Goal: Information Seeking & Learning: Learn about a topic

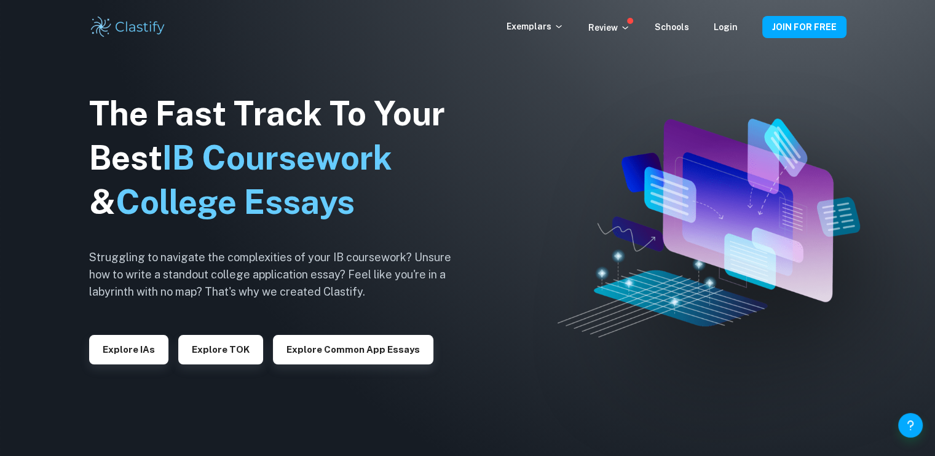
click at [688, 127] on img at bounding box center [708, 228] width 303 height 219
click at [793, 25] on button "JOIN FOR FREE" at bounding box center [804, 27] width 84 height 22
click at [143, 347] on button "Explore IAs" at bounding box center [128, 349] width 79 height 29
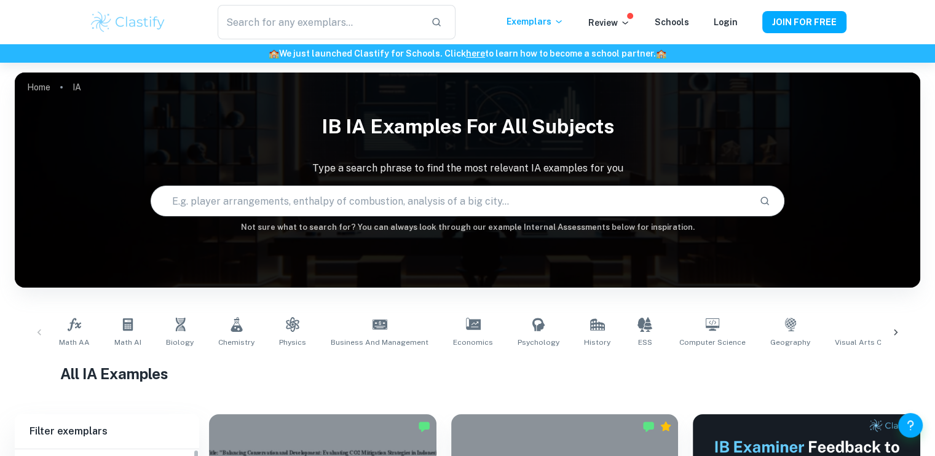
scroll to position [265, 0]
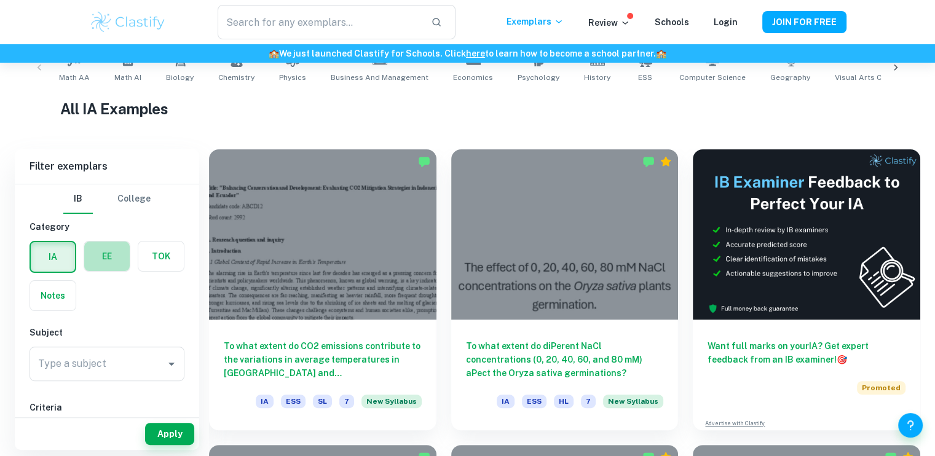
click at [110, 265] on label "button" at bounding box center [106, 256] width 45 height 29
click at [0, 0] on input "radio" at bounding box center [0, 0] width 0 height 0
click at [128, 370] on input "Type a subject" at bounding box center [97, 363] width 125 height 23
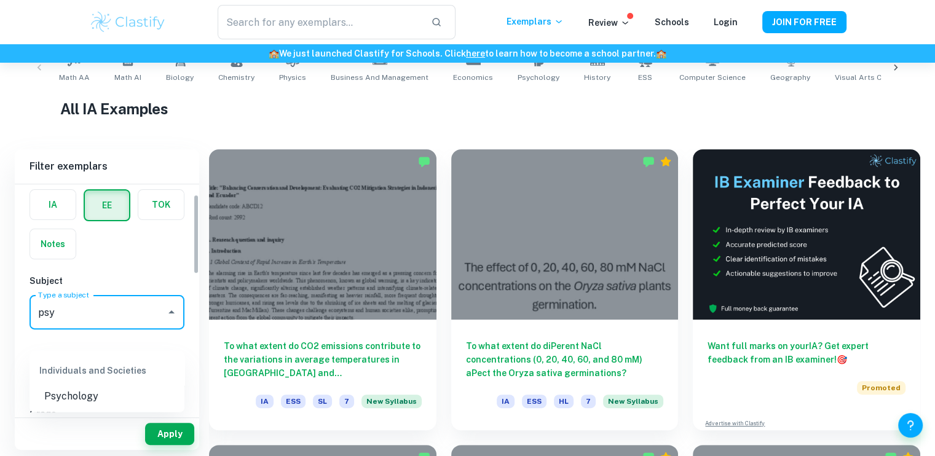
scroll to position [52, 0]
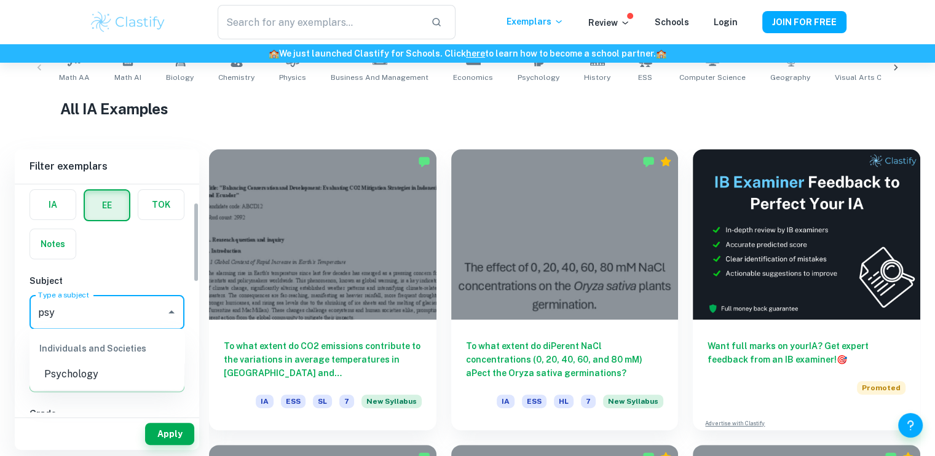
click at [126, 370] on li "Psychology" at bounding box center [106, 374] width 155 height 22
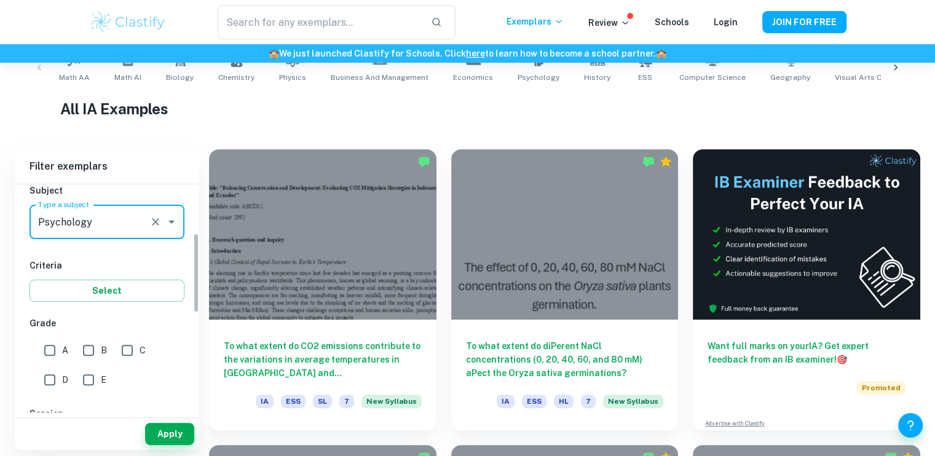
scroll to position [149, 0]
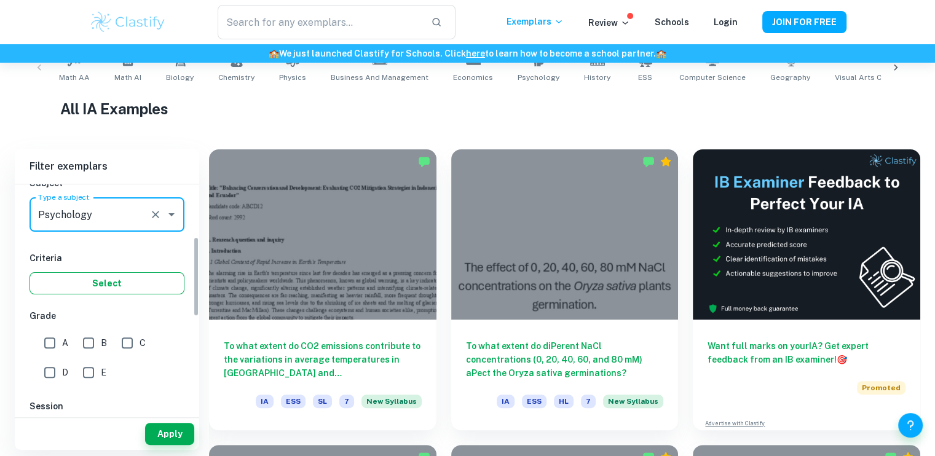
type input "Psychology"
click at [135, 289] on button "Select" at bounding box center [106, 283] width 155 height 22
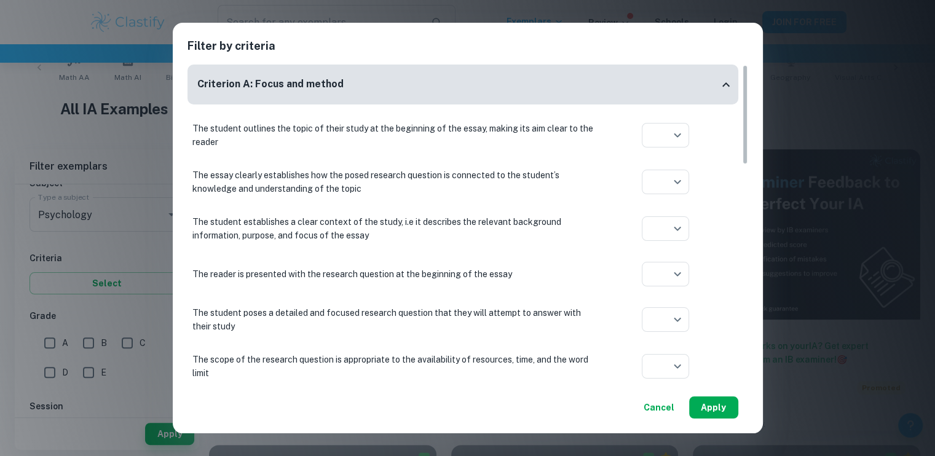
click at [709, 416] on button "Apply" at bounding box center [713, 407] width 49 height 22
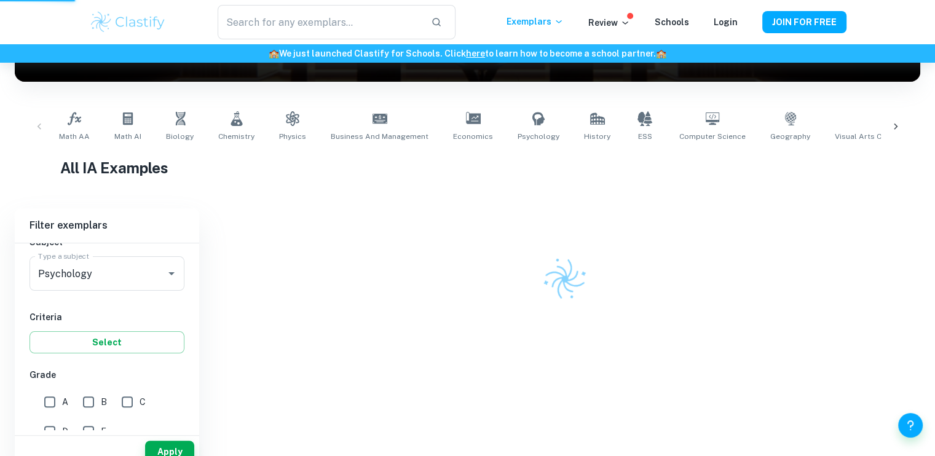
scroll to position [165, 0]
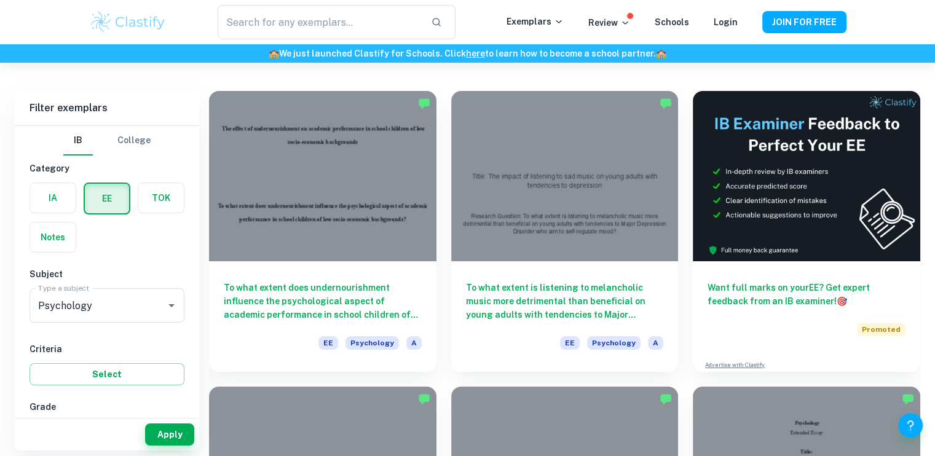
scroll to position [66, 0]
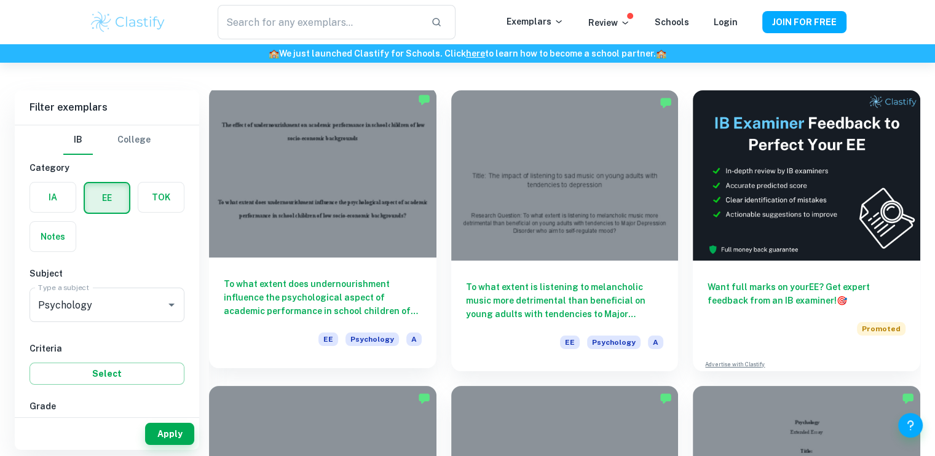
click at [371, 257] on div at bounding box center [322, 172] width 227 height 170
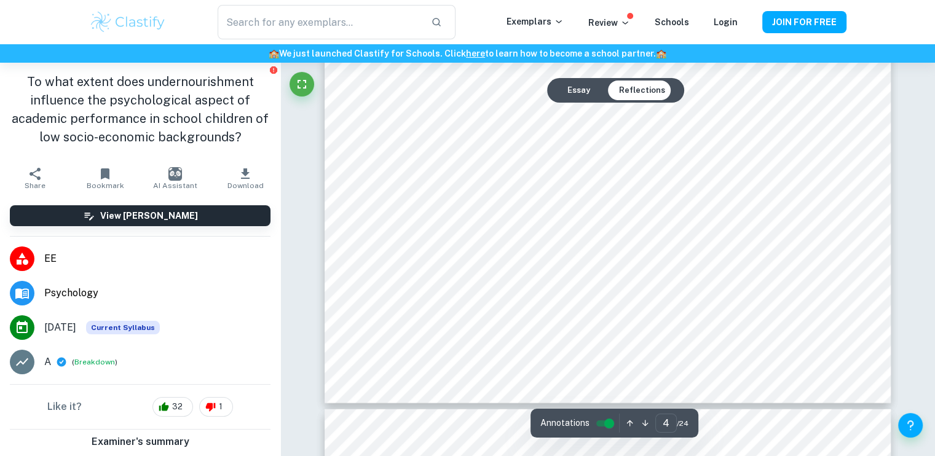
scroll to position [3057, 0]
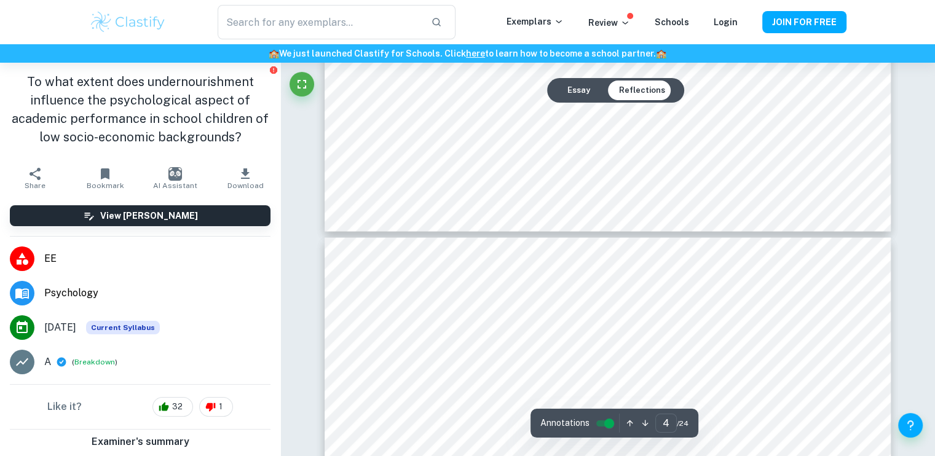
type input "3"
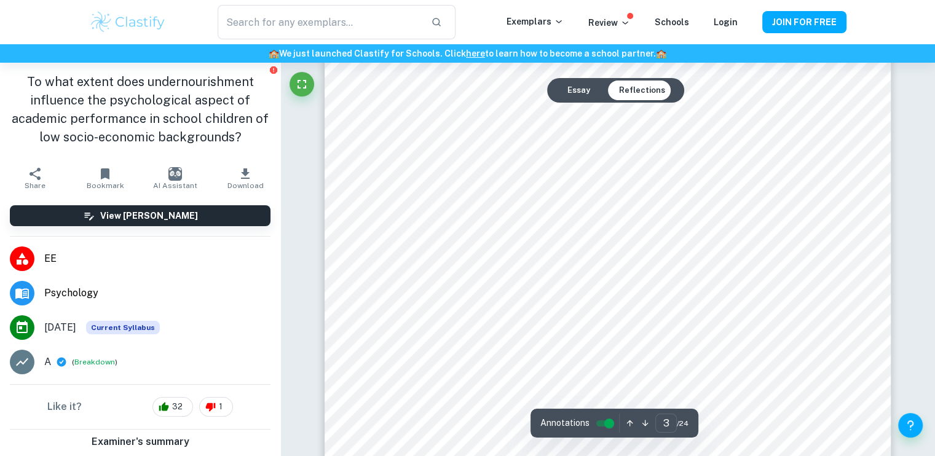
scroll to position [1829, 0]
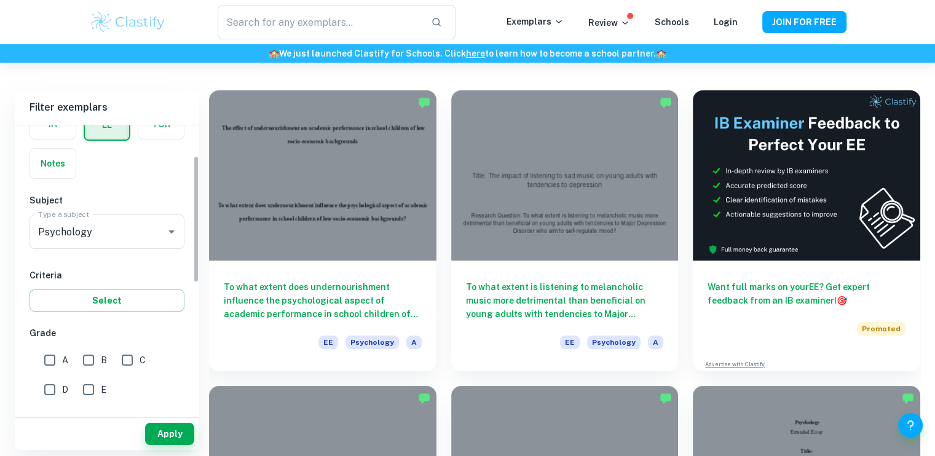
scroll to position [76, 0]
click at [50, 361] on input "A" at bounding box center [49, 357] width 25 height 25
checkbox input "true"
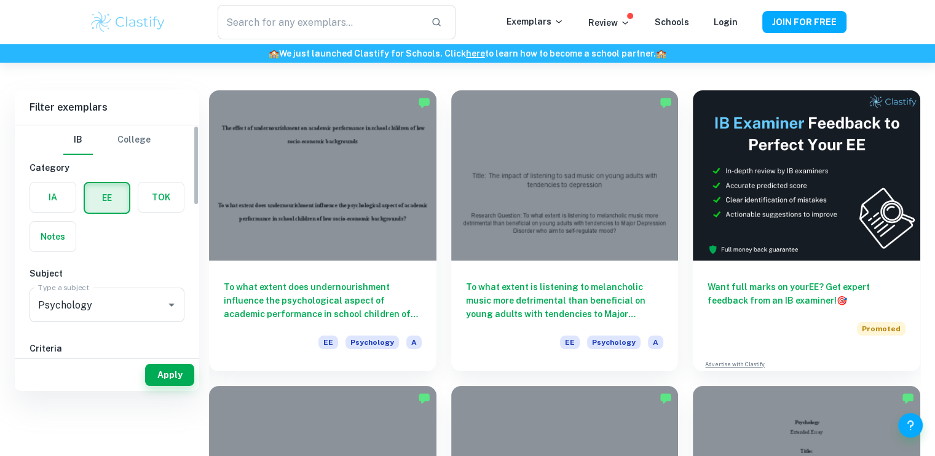
scroll to position [6, 0]
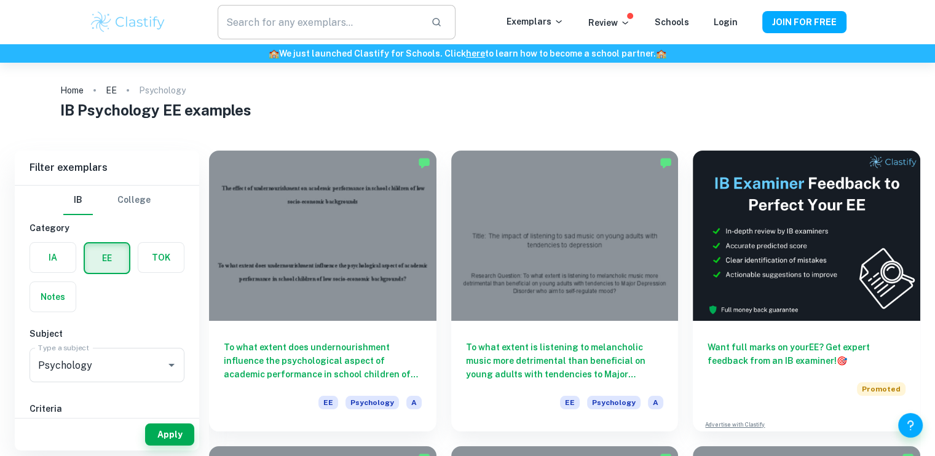
click at [312, 22] on input "text" at bounding box center [319, 22] width 203 height 34
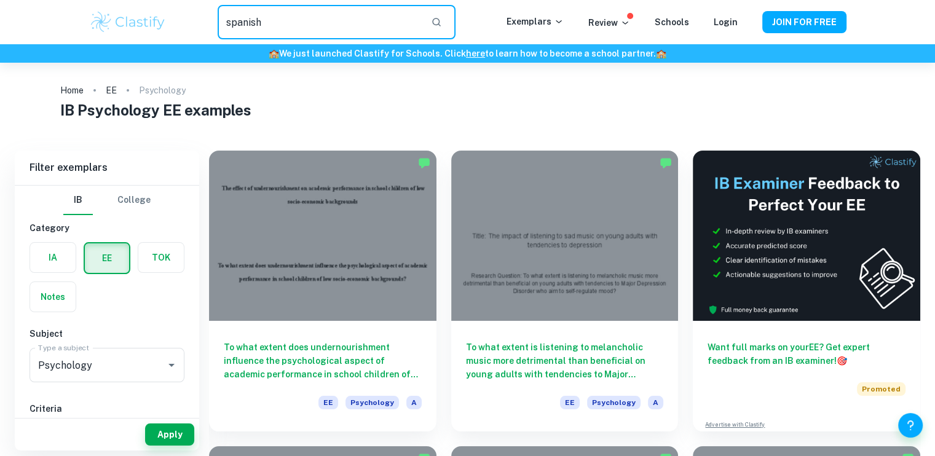
type input "spanish"
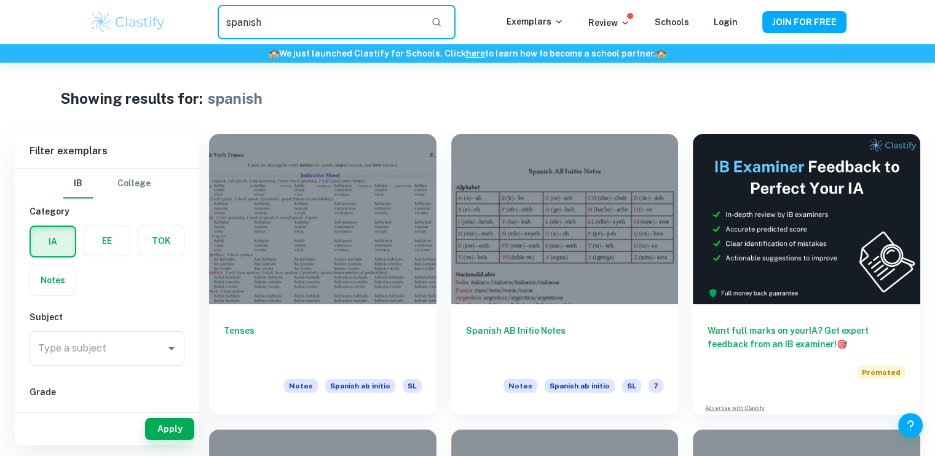
drag, startPoint x: 320, startPoint y: 25, endPoint x: 101, endPoint y: 36, distance: 219.1
click at [101, 36] on div "spanish ​ Exemplars Review Schools Login JOIN FOR FREE" at bounding box center [467, 22] width 787 height 34
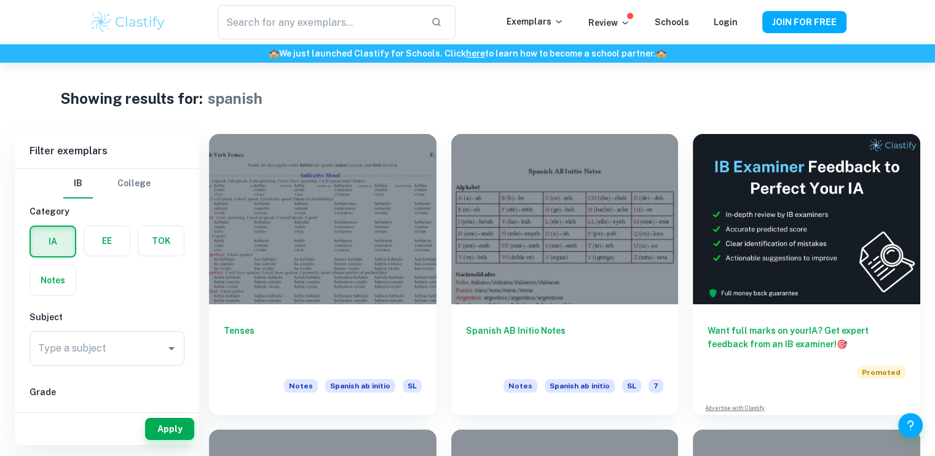
click at [52, 241] on label "button" at bounding box center [53, 241] width 44 height 29
click at [0, 0] on input "radio" at bounding box center [0, 0] width 0 height 0
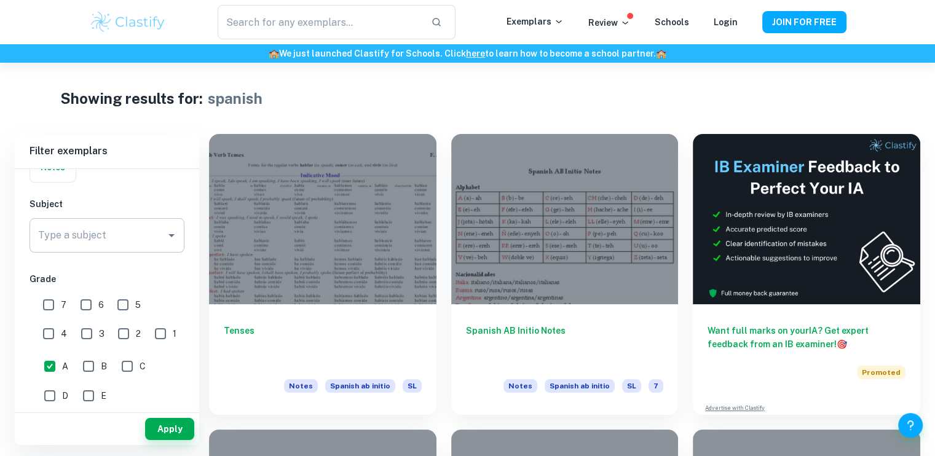
click at [86, 235] on input "Type a subject" at bounding box center [97, 235] width 125 height 23
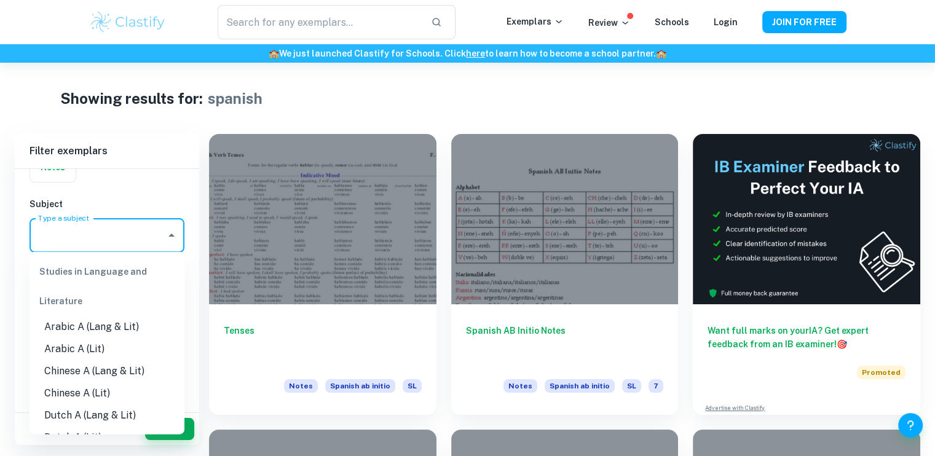
type input "p"
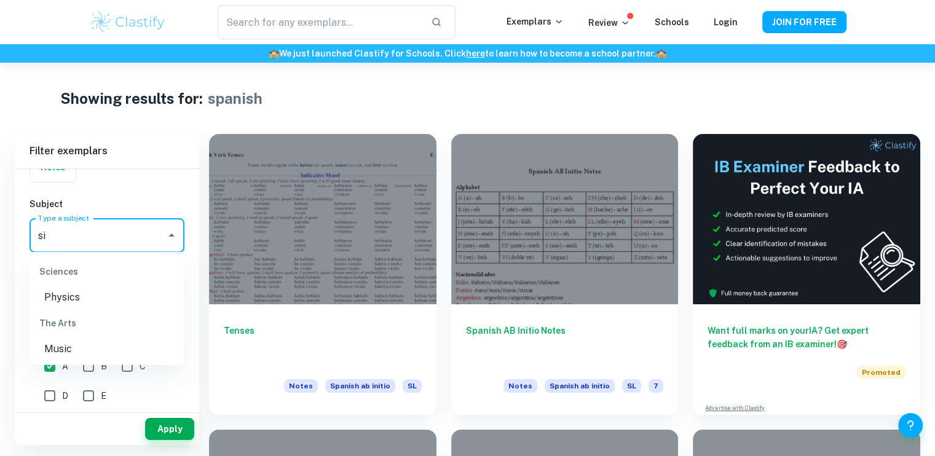
type input "s"
click at [57, 301] on li "Psychology" at bounding box center [106, 297] width 155 height 22
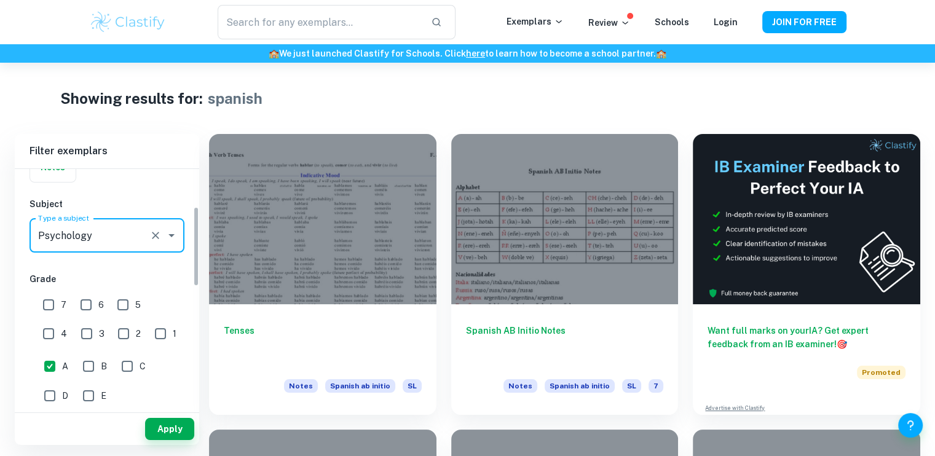
type input "Psychology"
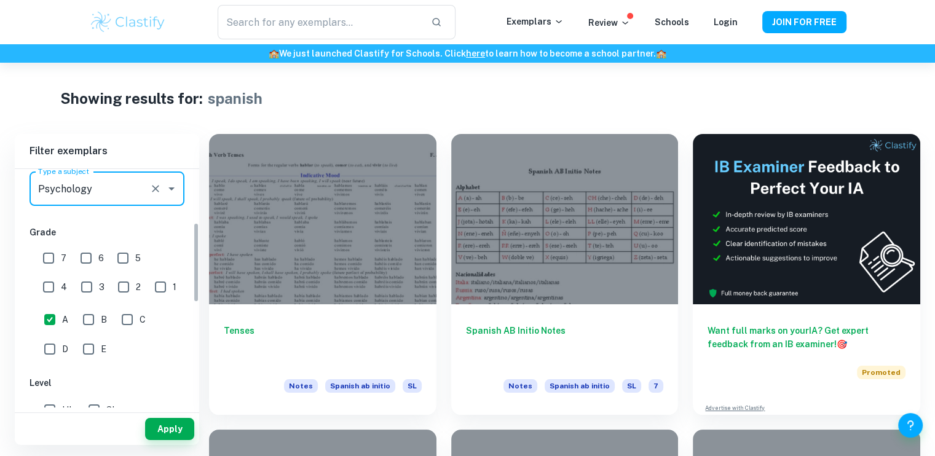
scroll to position [161, 0]
click at [176, 423] on button "Apply" at bounding box center [169, 429] width 49 height 22
type input "spanish"
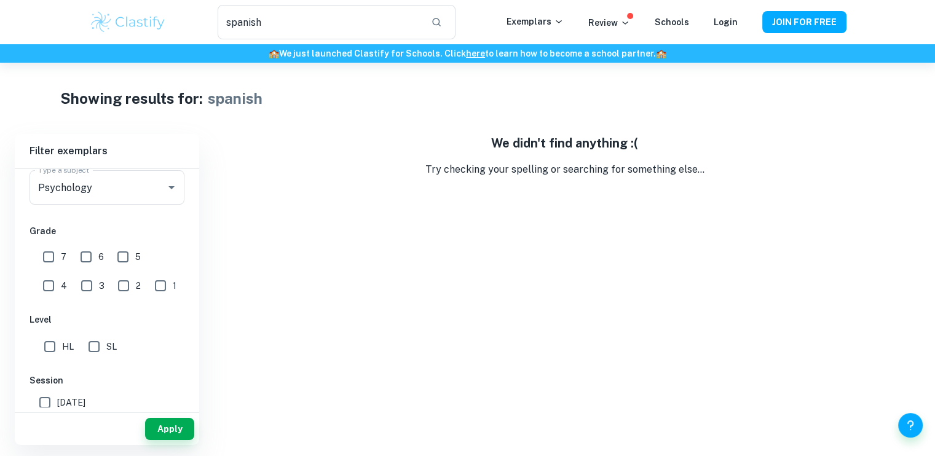
drag, startPoint x: 391, startPoint y: 26, endPoint x: 214, endPoint y: 53, distance: 179.0
click at [214, 53] on header "spanish ​ Exemplars Review Schools Login JOIN FOR FREE 🏫 We just launched Clast…" at bounding box center [467, 31] width 935 height 63
click at [443, 29] on button "button" at bounding box center [436, 22] width 21 height 21
click at [156, 430] on button "Apply" at bounding box center [169, 429] width 49 height 22
click at [329, 23] on input "spanish" at bounding box center [319, 22] width 203 height 34
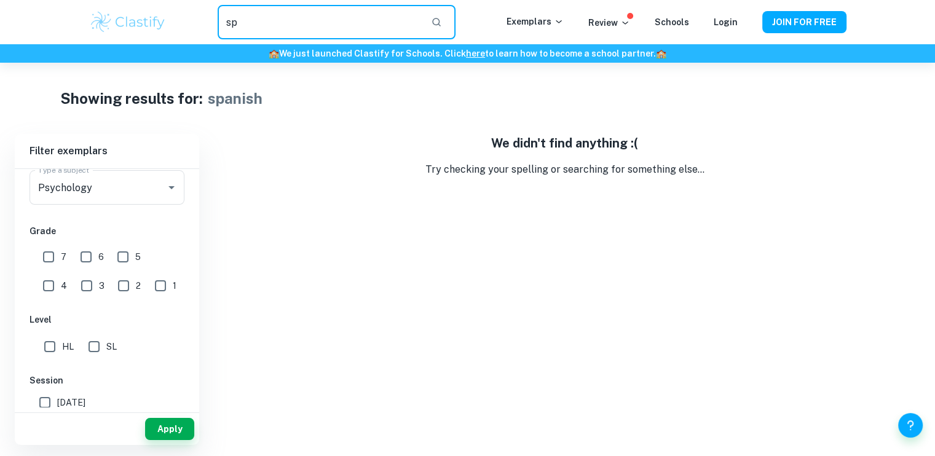
type input "s"
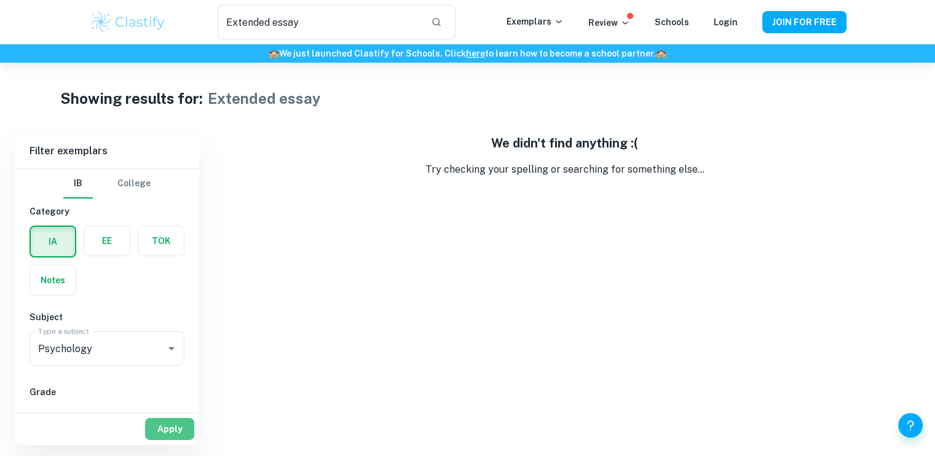
click at [170, 425] on button "Apply" at bounding box center [169, 429] width 49 height 22
type input "spanish"
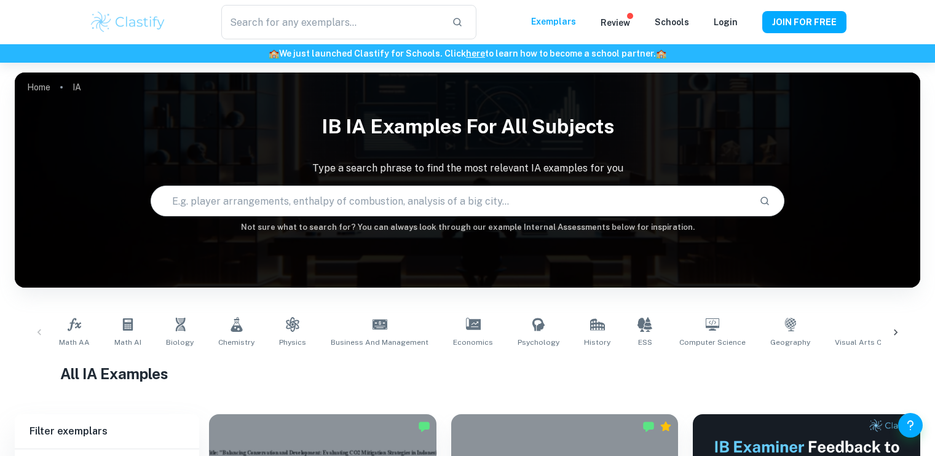
scroll to position [6, 0]
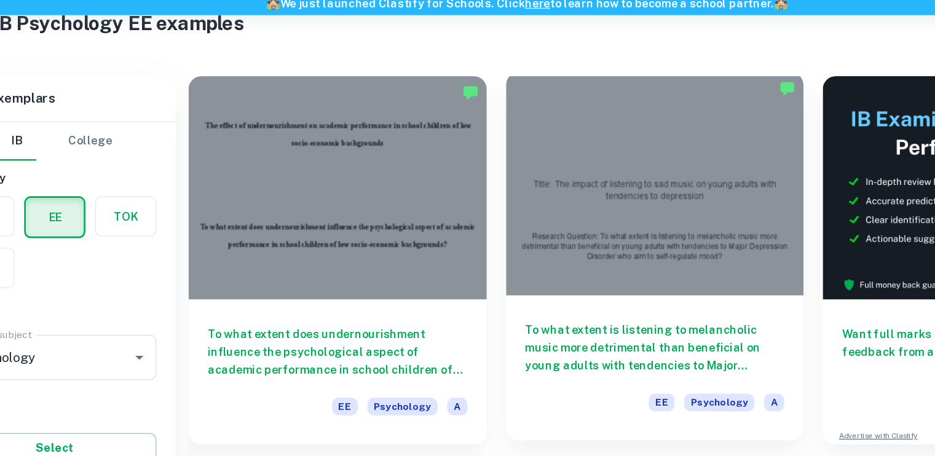
scroll to position [47, 0]
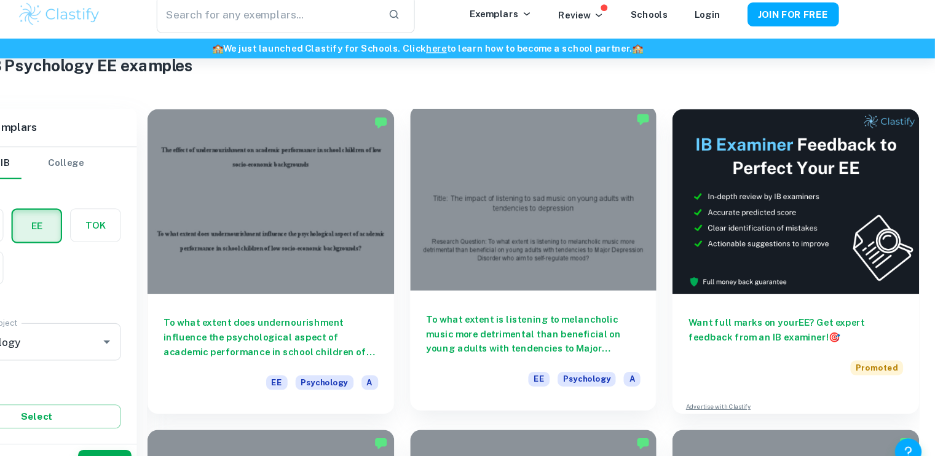
click at [572, 288] on div "To what extent is listening to melancholic music more detrimental than benefici…" at bounding box center [564, 332] width 227 height 111
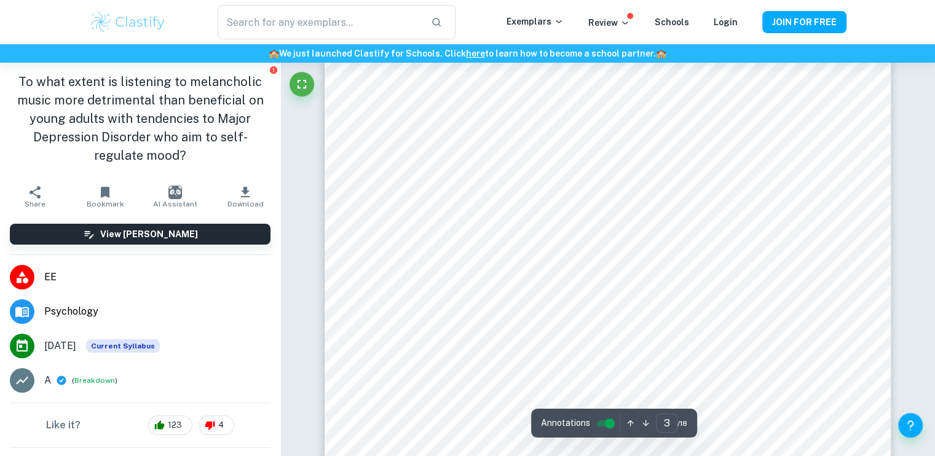
scroll to position [1881, 0]
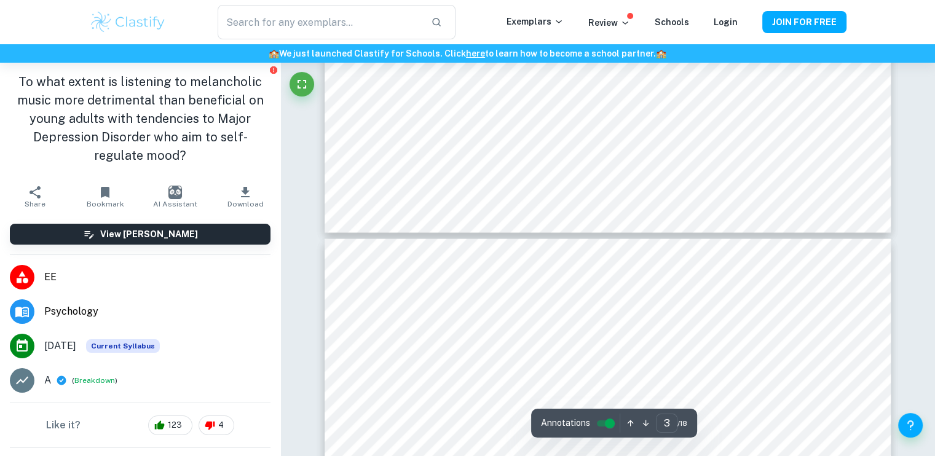
type input "4"
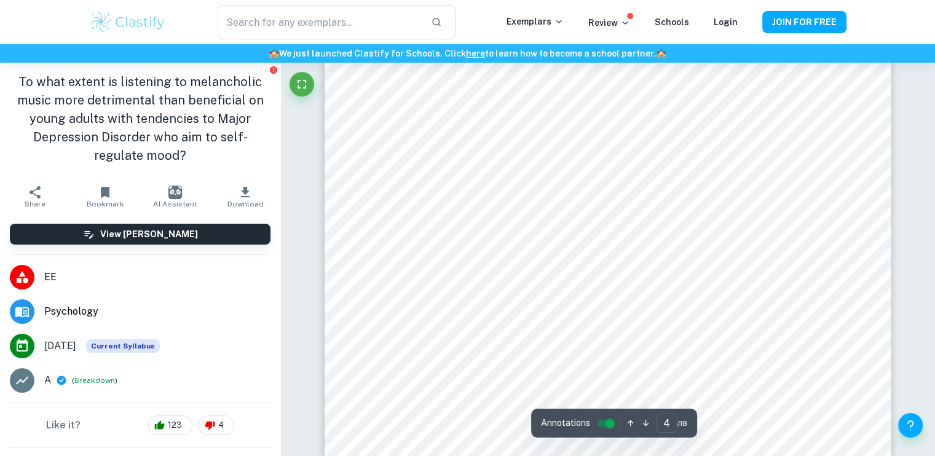
scroll to position [2996, 0]
